Goal: Transaction & Acquisition: Book appointment/travel/reservation

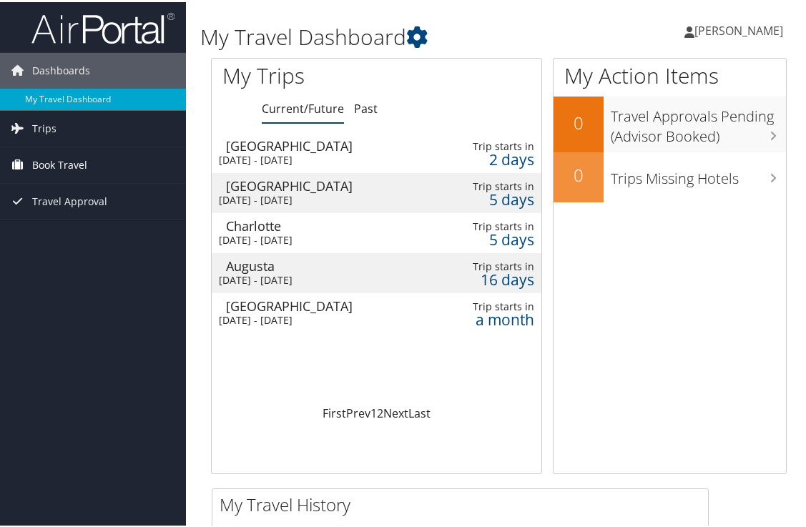
click at [69, 159] on span "Book Travel" at bounding box center [59, 163] width 55 height 36
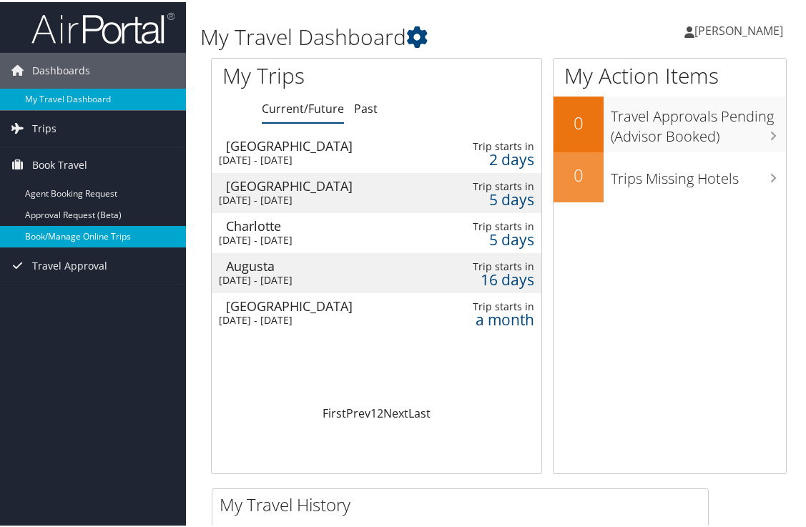
click at [89, 227] on link "Book/Manage Online Trips" at bounding box center [93, 234] width 186 height 21
click at [51, 233] on link "Book/Manage Online Trips" at bounding box center [93, 234] width 186 height 21
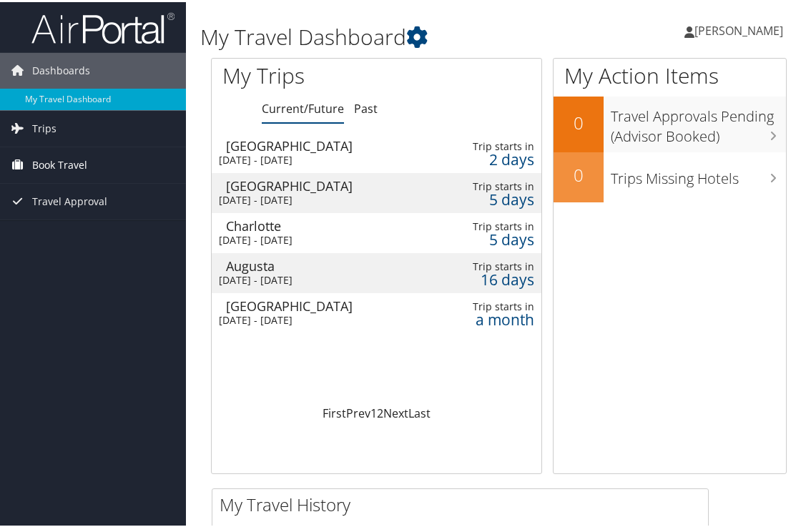
click at [79, 162] on span "Book Travel" at bounding box center [59, 163] width 55 height 36
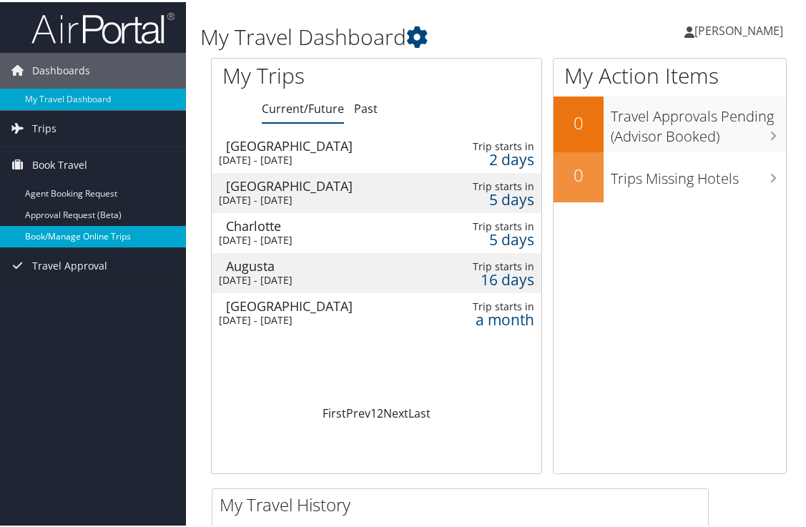
click at [71, 234] on link "Book/Manage Online Trips" at bounding box center [93, 234] width 186 height 21
